Goal: Task Accomplishment & Management: Manage account settings

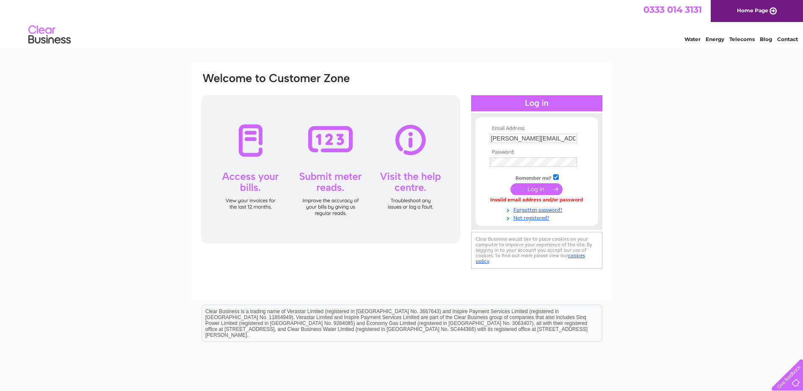
click at [533, 193] on input "submit" at bounding box center [537, 189] width 52 height 12
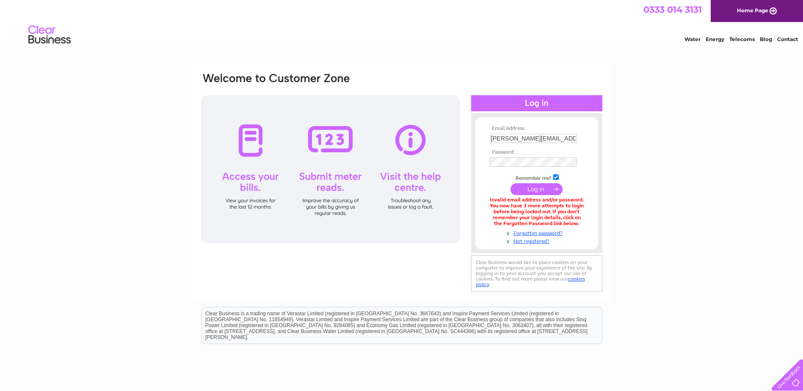
click at [542, 191] on input "submit" at bounding box center [537, 189] width 52 height 12
click at [534, 188] on input "submit" at bounding box center [537, 189] width 52 height 12
